Goal: Find specific page/section: Find specific page/section

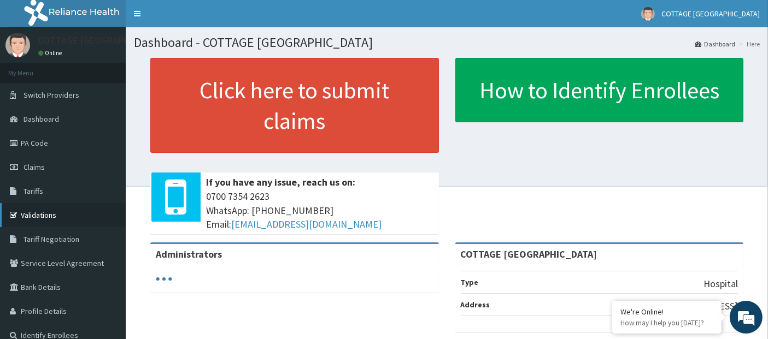
click at [58, 212] on link "Validations" at bounding box center [63, 215] width 126 height 24
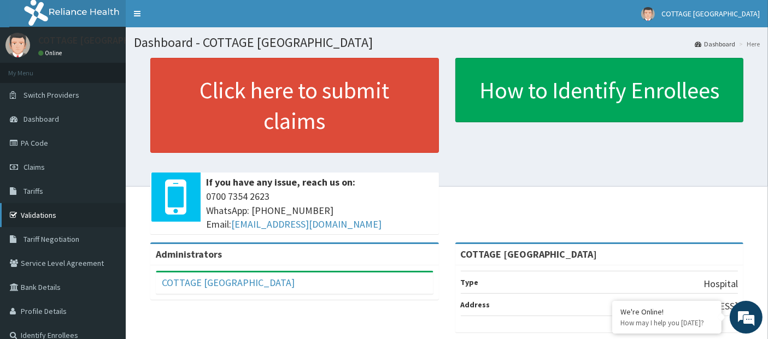
click at [42, 211] on link "Validations" at bounding box center [63, 215] width 126 height 24
